Goal: Information Seeking & Learning: Learn about a topic

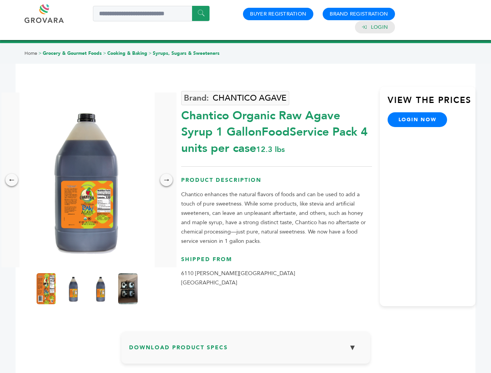
click at [87, 180] on img at bounding box center [86, 179] width 135 height 175
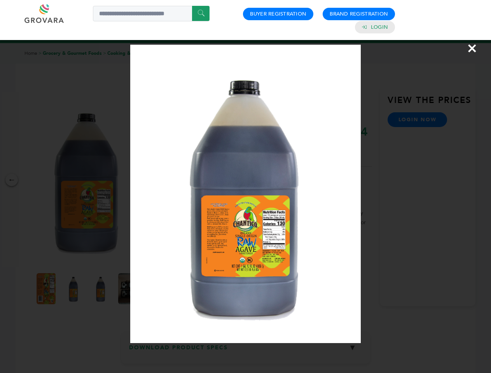
click at [12, 180] on div "×" at bounding box center [245, 186] width 491 height 373
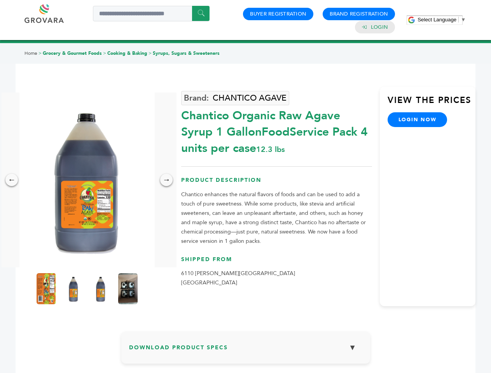
click at [166, 180] on div "→" at bounding box center [166, 180] width 12 height 12
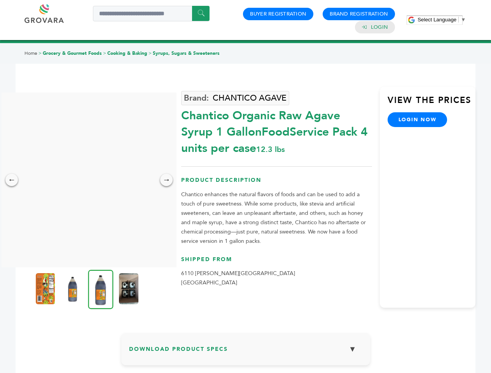
click at [46, 289] on img at bounding box center [45, 288] width 19 height 31
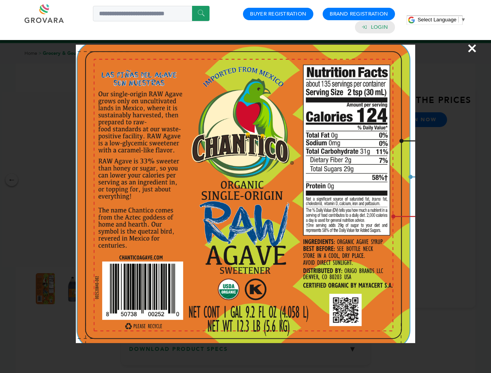
click at [73, 289] on div "×" at bounding box center [245, 186] width 491 height 373
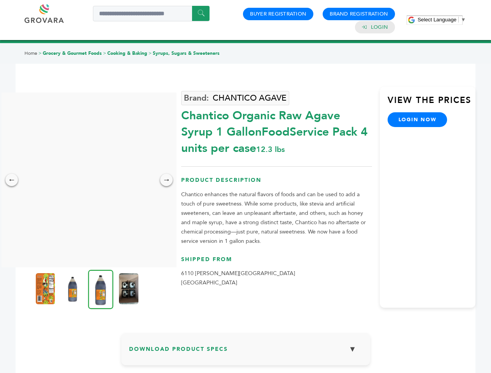
click at [101, 289] on img at bounding box center [100, 289] width 25 height 39
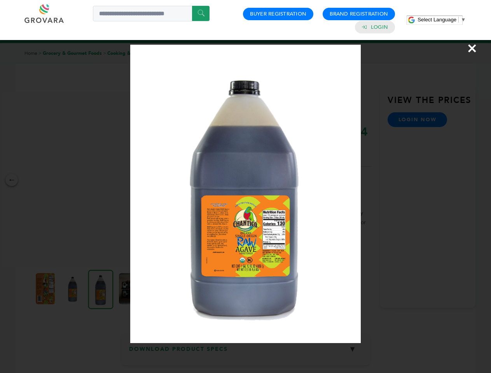
click at [128, 289] on div "×" at bounding box center [245, 186] width 491 height 373
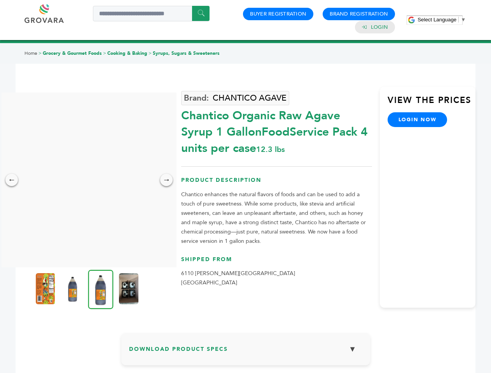
click at [246, 351] on h3 "Download Product Specs ▼" at bounding box center [245, 352] width 233 height 23
